Goal: Information Seeking & Learning: Learn about a topic

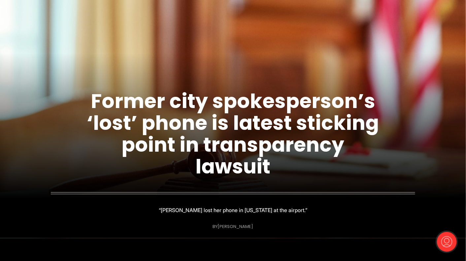
scroll to position [23, 0]
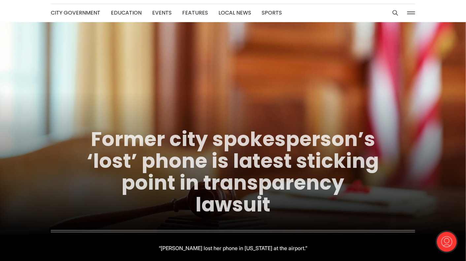
click at [265, 161] on link "Former city spokesperson’s ‘lost’ phone is latest sticking point in transparenc…" at bounding box center [233, 171] width 292 height 93
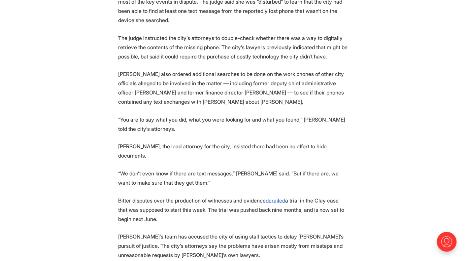
scroll to position [820, 0]
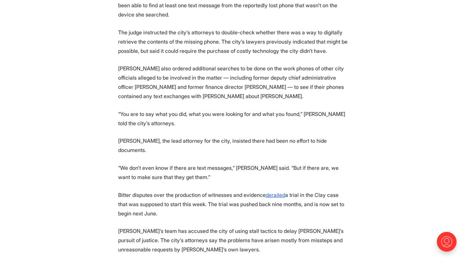
click at [228, 190] on p "Bitter disputes over the production of witnesses and evidence derailed a trial …" at bounding box center [233, 204] width 230 height 28
click at [382, 94] on section "To figure out whether the city of Richmond has or hasn’t turned over all text m…" at bounding box center [233, 12] width 466 height 1137
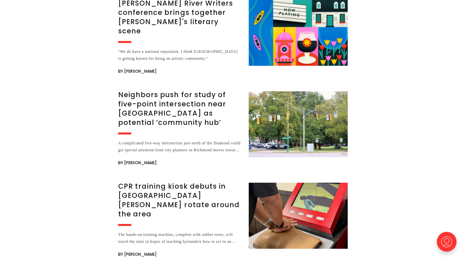
scroll to position [1482, 0]
